Goal: Find specific page/section: Find specific page/section

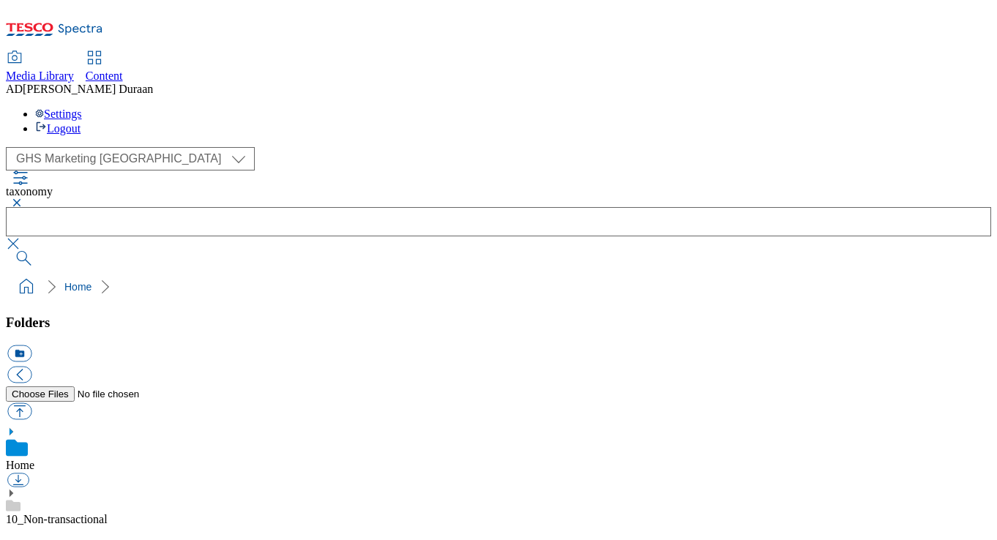
select select "flare-ghs-mktg"
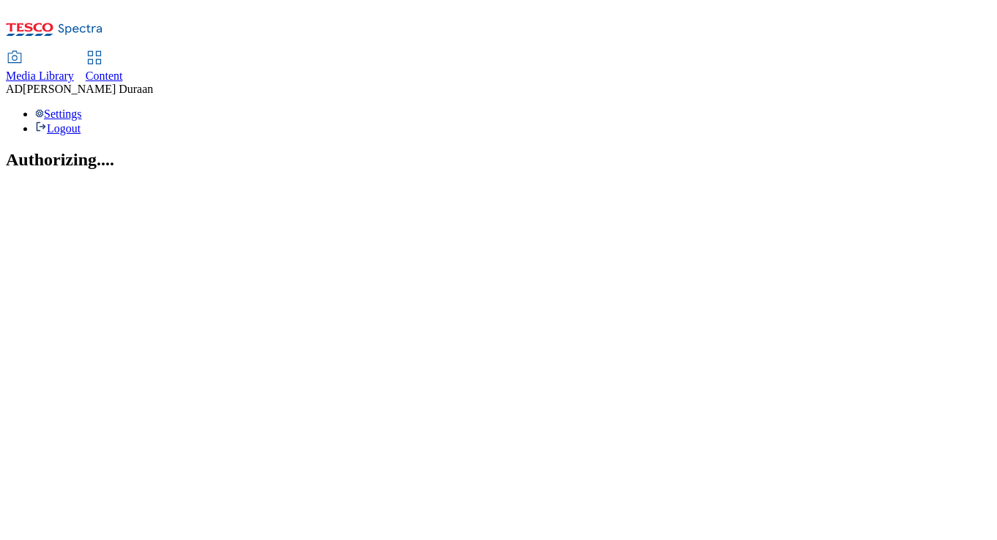
select select "flare-ghs-mktg"
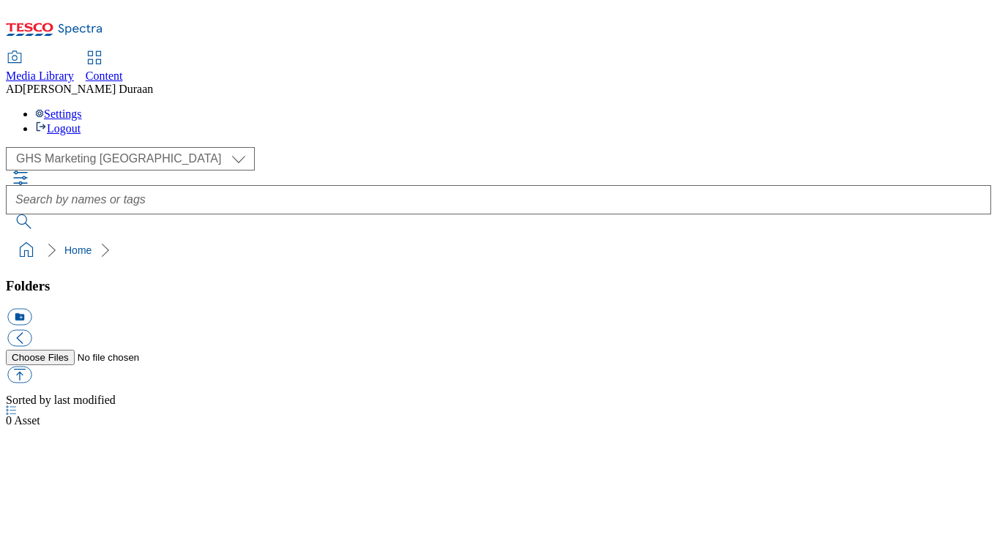
select select "flare-ghs-mktg"
